Goal: Find contact information: Find contact information

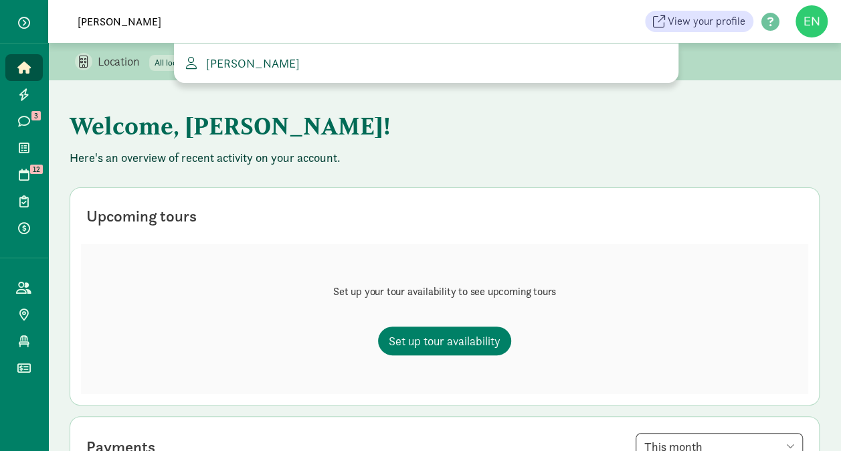
type input "[PERSON_NAME]"
click at [242, 67] on span "[PERSON_NAME]" at bounding box center [250, 63] width 99 height 15
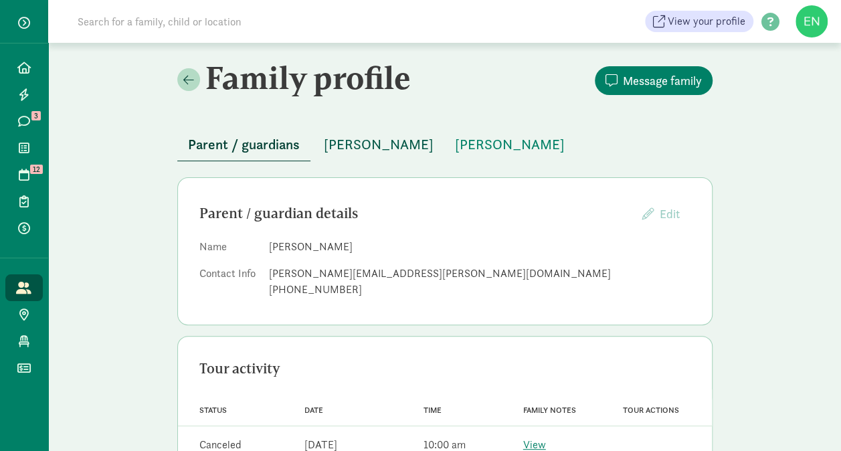
click at [343, 153] on span "[PERSON_NAME]" at bounding box center [379, 144] width 110 height 21
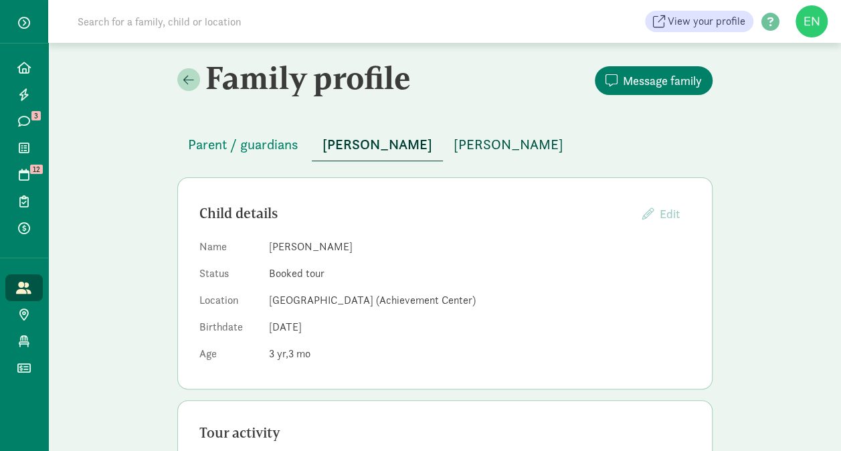
click at [454, 147] on span "Monty Pham" at bounding box center [509, 144] width 110 height 21
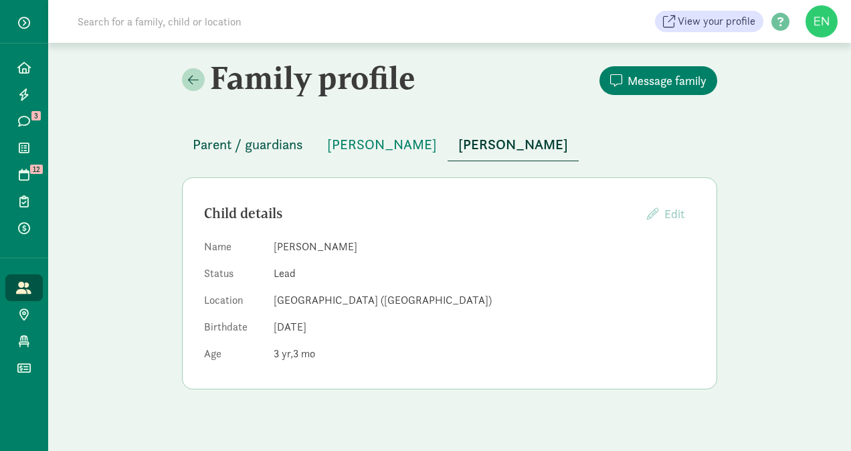
click at [265, 138] on span "Parent / guardians" at bounding box center [248, 144] width 110 height 21
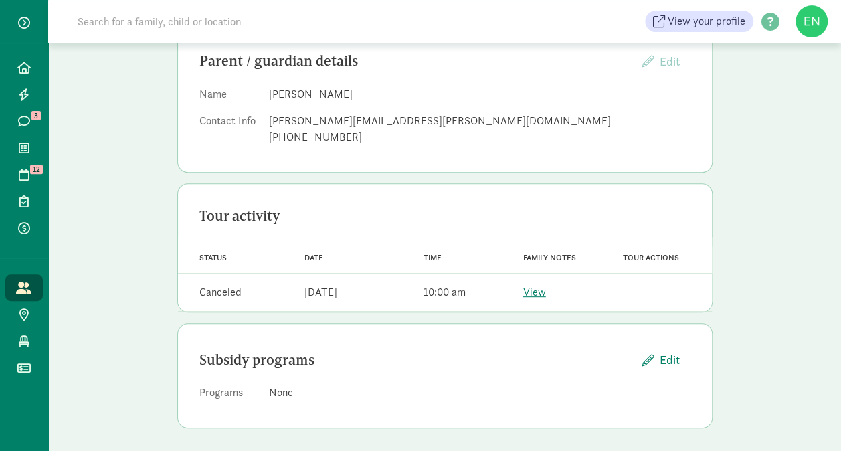
scroll to position [155, 0]
click at [349, 116] on div "ward.veronica@gmail.com" at bounding box center [480, 119] width 422 height 16
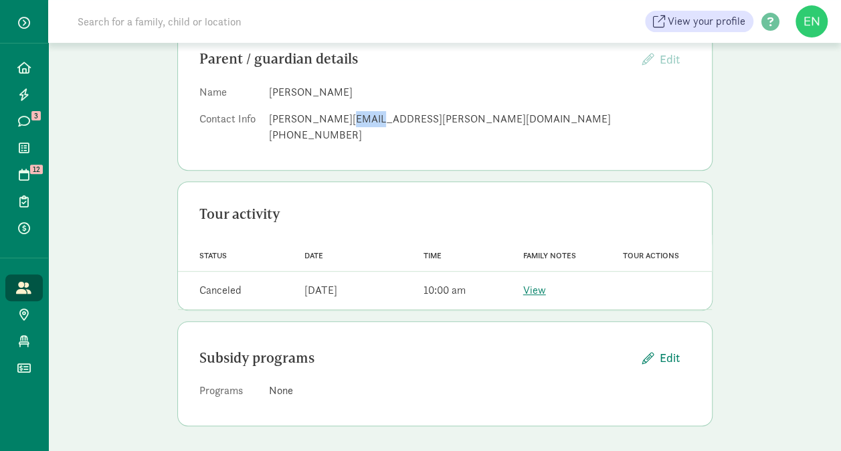
click at [349, 116] on div "ward.veronica@gmail.com" at bounding box center [480, 119] width 422 height 16
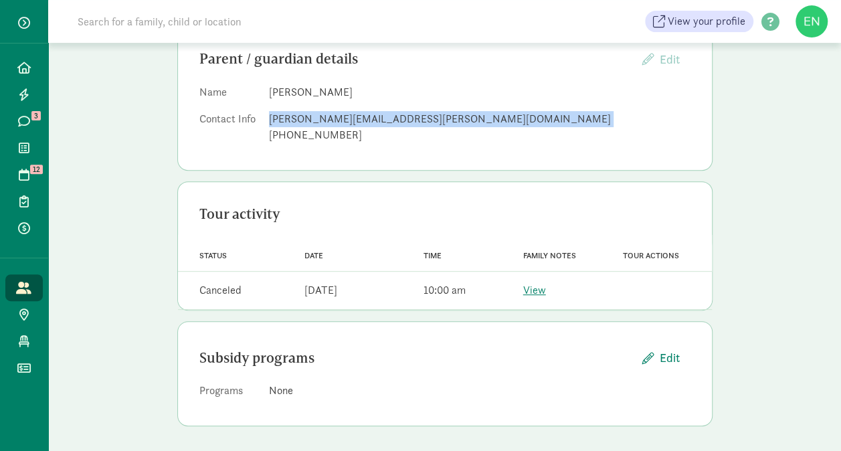
click at [349, 116] on div "ward.veronica@gmail.com" at bounding box center [480, 119] width 422 height 16
copy dd "ward.veronica@gmail.com"
